Goal: Use online tool/utility

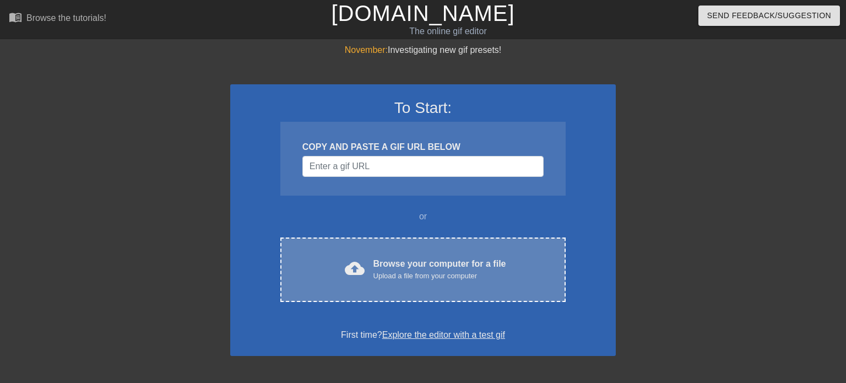
click at [383, 272] on div "Upload a file from your computer" at bounding box center [439, 275] width 133 height 11
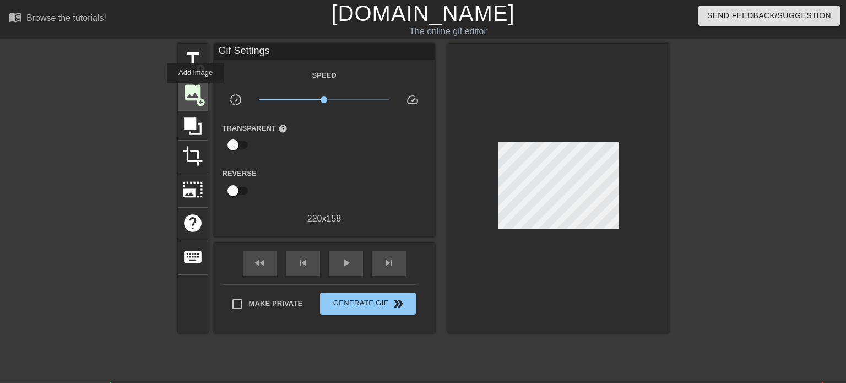
click at [195, 90] on span "image" at bounding box center [192, 92] width 21 height 21
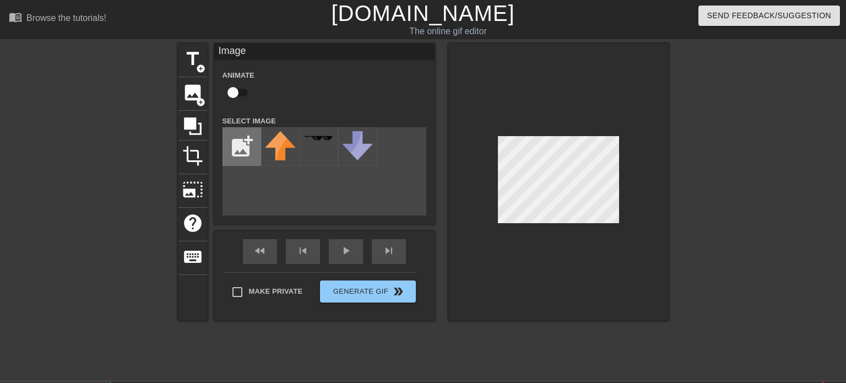
click at [246, 135] on input "file" at bounding box center [241, 146] width 37 height 37
type input "C:\fakepath\fetchpik.com-TPetCxUlQ1.gif"
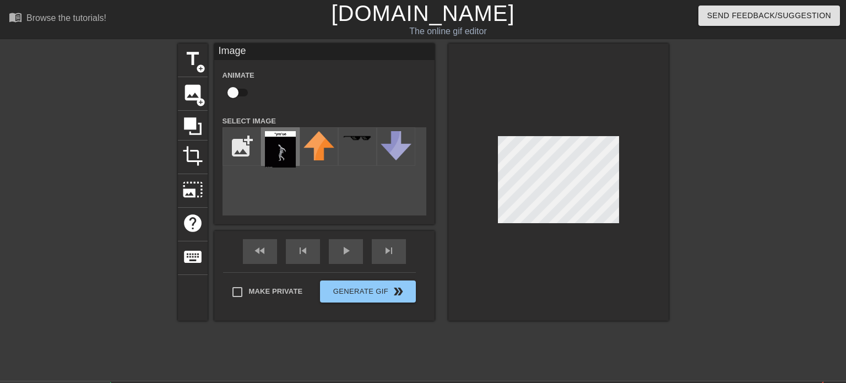
click at [286, 156] on img at bounding box center [280, 149] width 31 height 36
click at [235, 90] on input "checkbox" at bounding box center [232, 92] width 63 height 21
checkbox input "true"
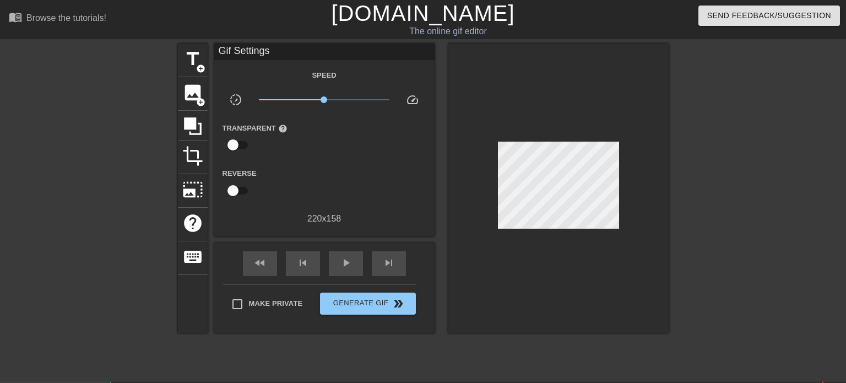
click at [264, 292] on div "Make Private Generate Gif double_arrow" at bounding box center [319, 305] width 193 height 43
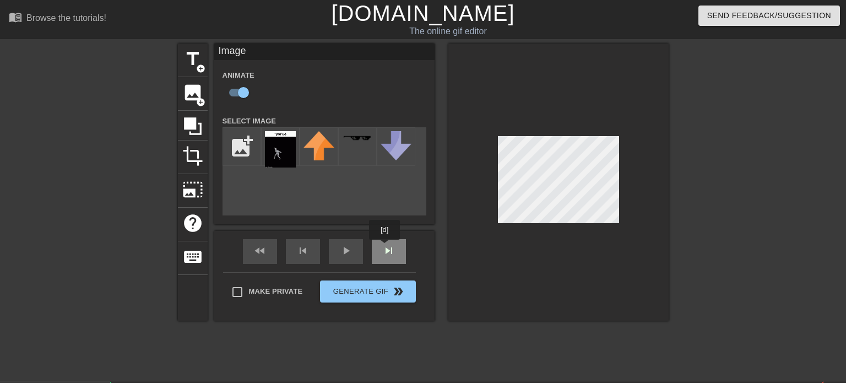
click at [383, 249] on div "fast_rewind skip_previous play_arrow skip_next" at bounding box center [324, 251] width 179 height 41
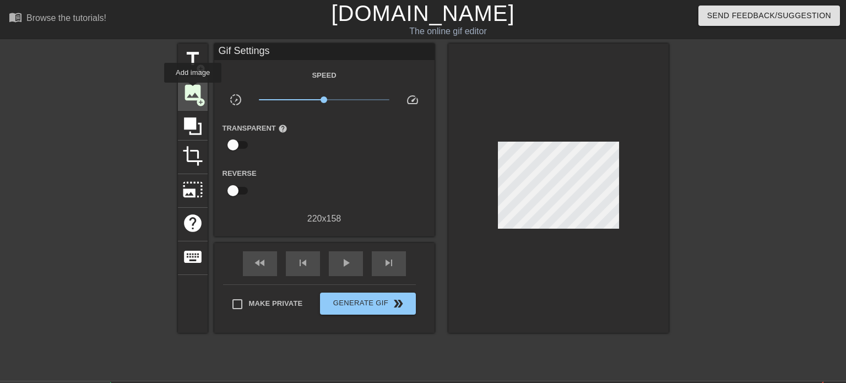
click at [193, 90] on span "image" at bounding box center [192, 92] width 21 height 21
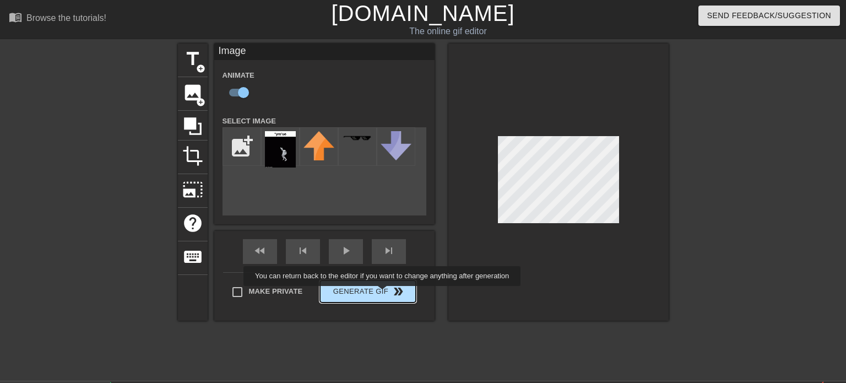
click at [381, 293] on button "Generate Gif double_arrow" at bounding box center [367, 291] width 95 height 22
